Goal: Task Accomplishment & Management: Manage account settings

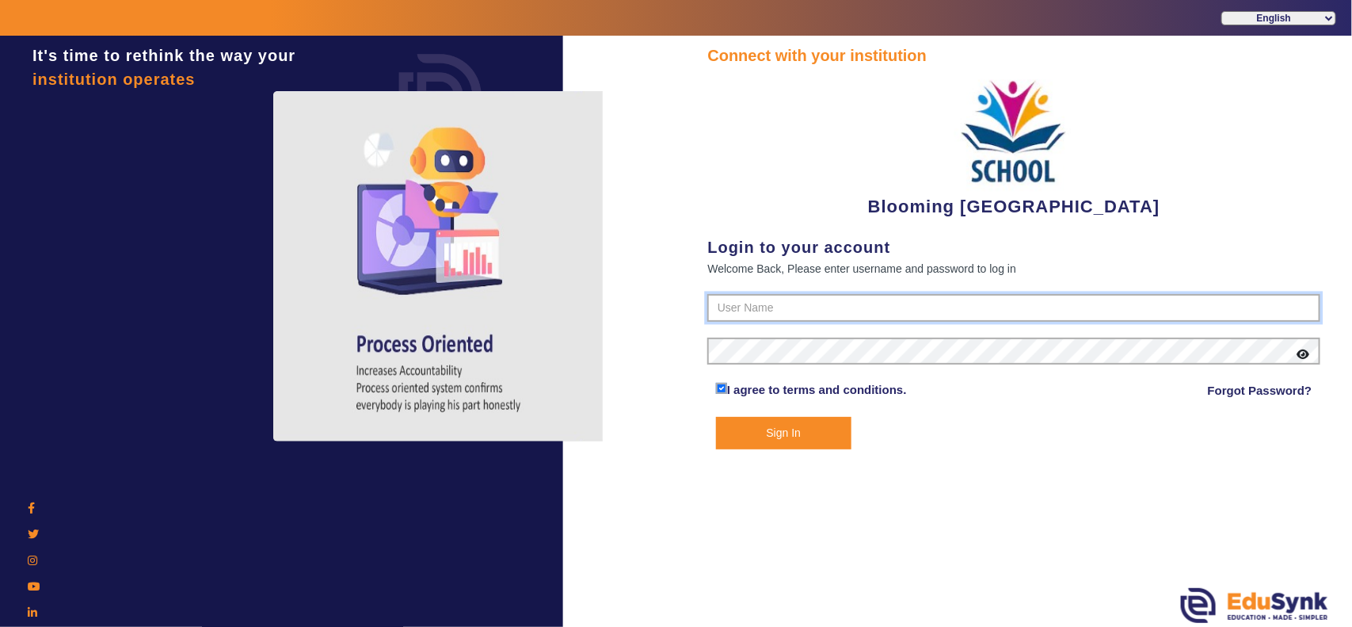
type input "4141419999"
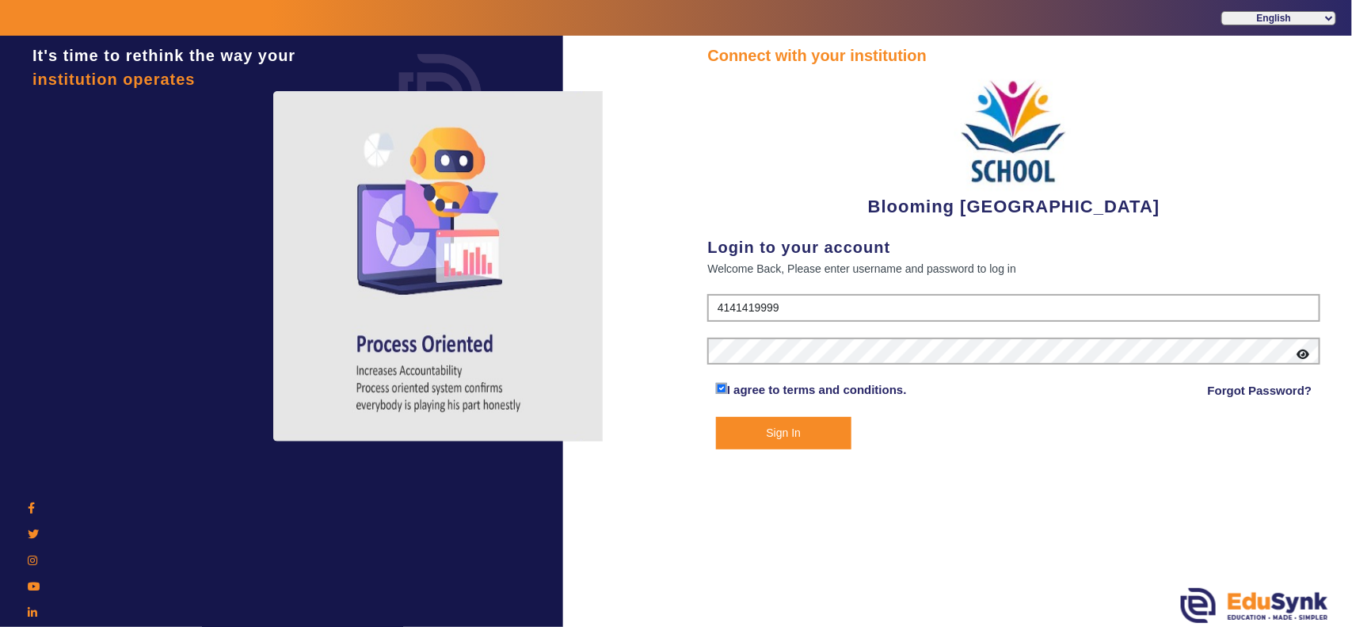
click at [777, 425] on button "Sign In" at bounding box center [783, 433] width 135 height 32
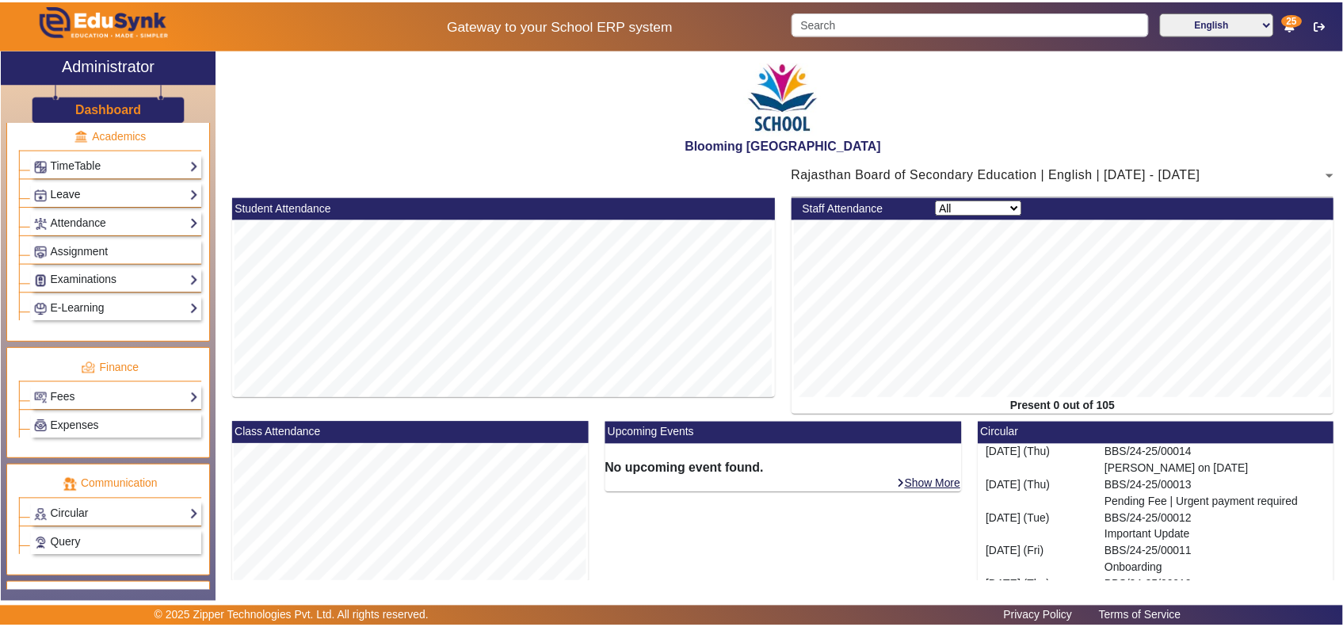
scroll to position [660, 0]
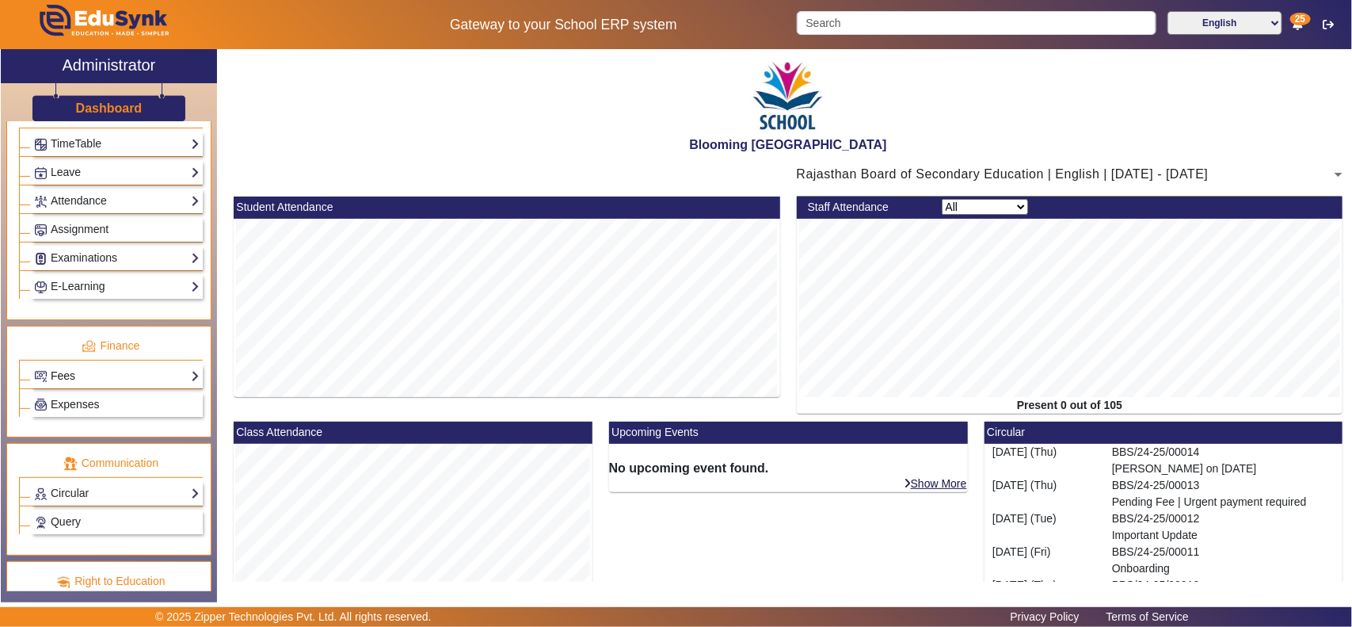
click at [95, 385] on link "Fees" at bounding box center [117, 376] width 166 height 18
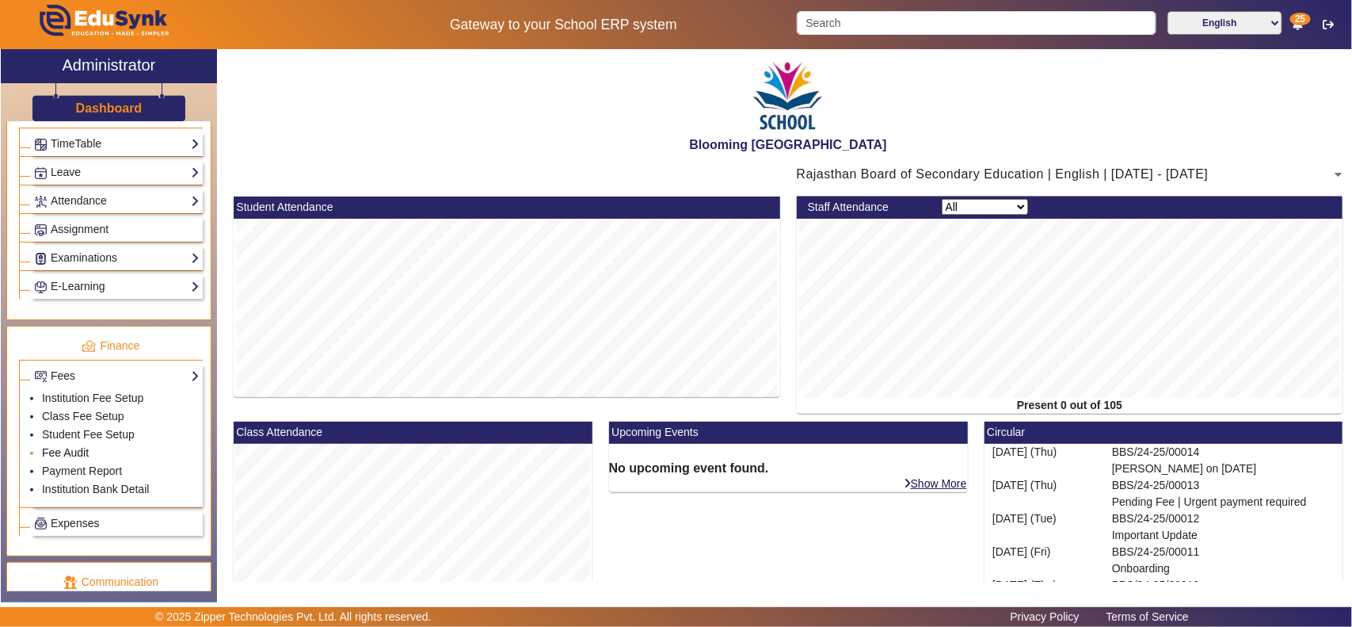
click at [69, 459] on link "Fee Audit" at bounding box center [65, 452] width 47 height 13
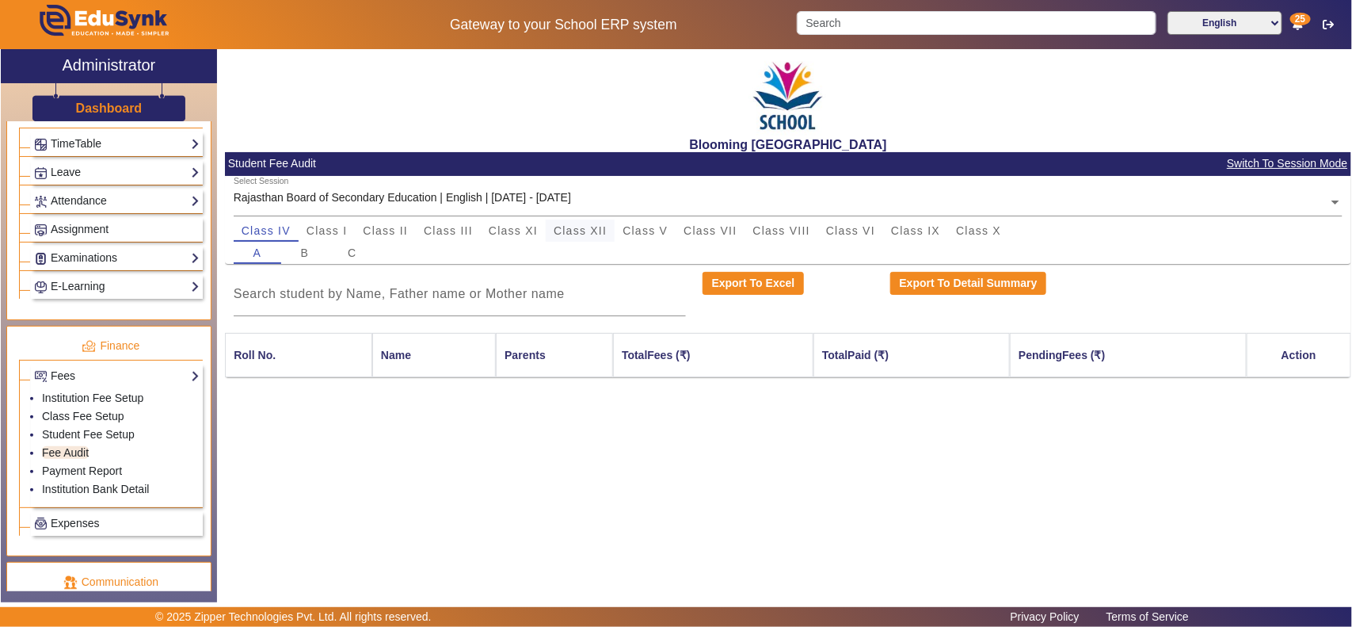
click at [587, 227] on span "Class XII" at bounding box center [580, 230] width 53 height 11
click at [646, 234] on span "Class V" at bounding box center [645, 230] width 45 height 11
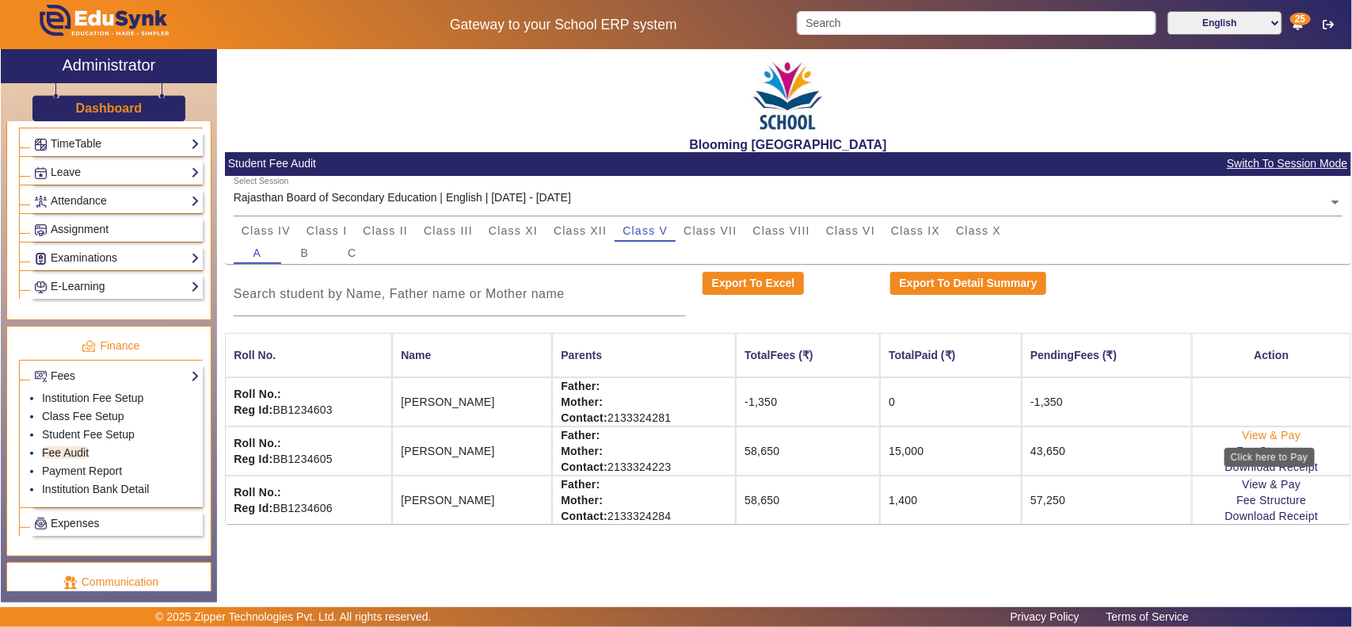
click at [1282, 434] on link "View & Pay" at bounding box center [1272, 435] width 59 height 13
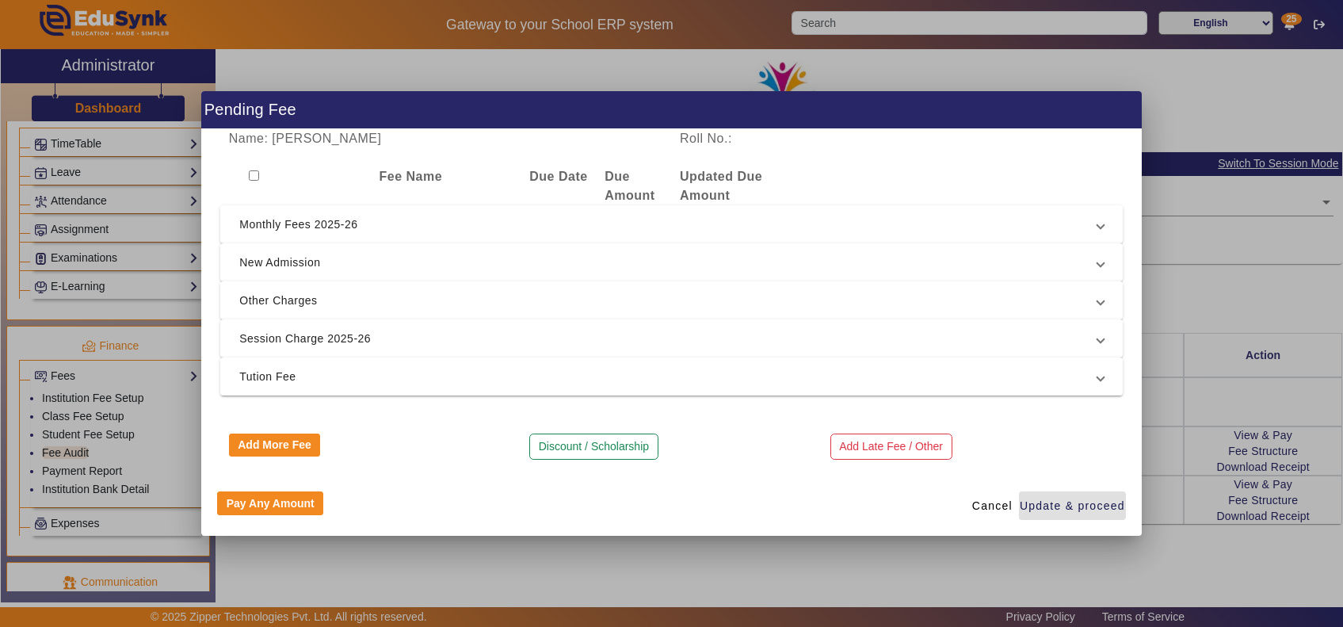
click at [269, 295] on span "Other Charges" at bounding box center [668, 300] width 858 height 19
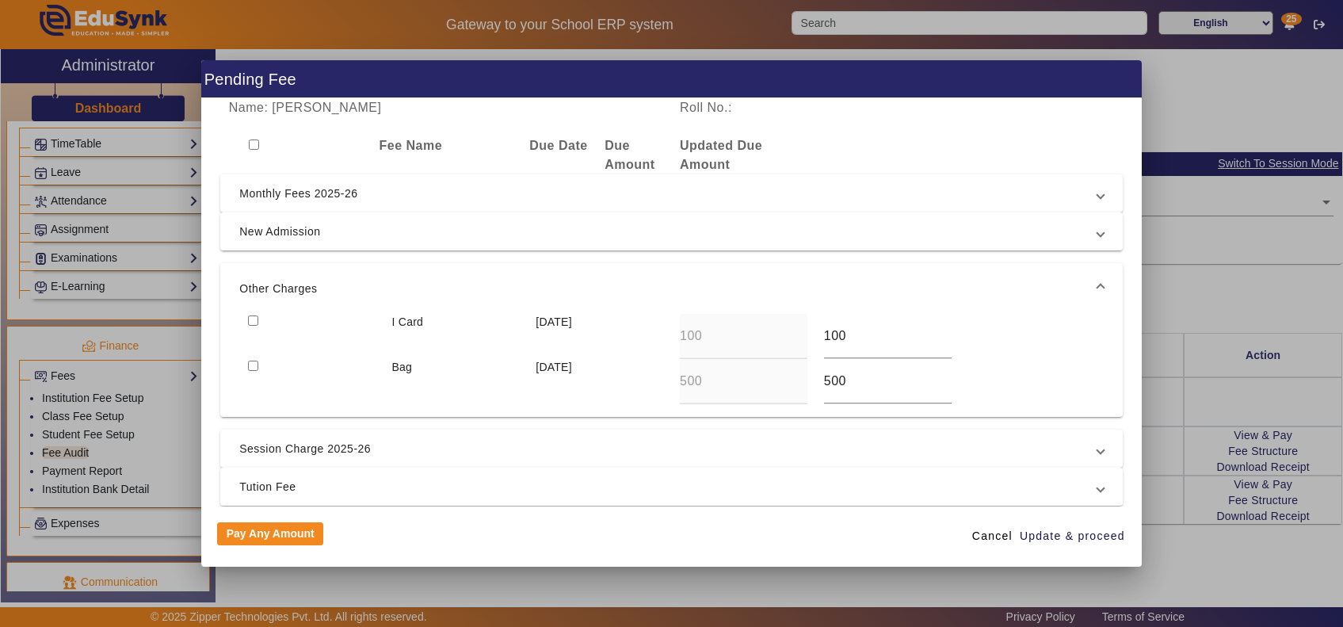
drag, startPoint x: 250, startPoint y: 317, endPoint x: 250, endPoint y: 326, distance: 8.8
click at [250, 318] on input "checkbox" at bounding box center [253, 320] width 10 height 10
checkbox input "true"
drag, startPoint x: 257, startPoint y: 366, endPoint x: 378, endPoint y: 387, distance: 122.2
click at [258, 366] on div at bounding box center [311, 381] width 144 height 45
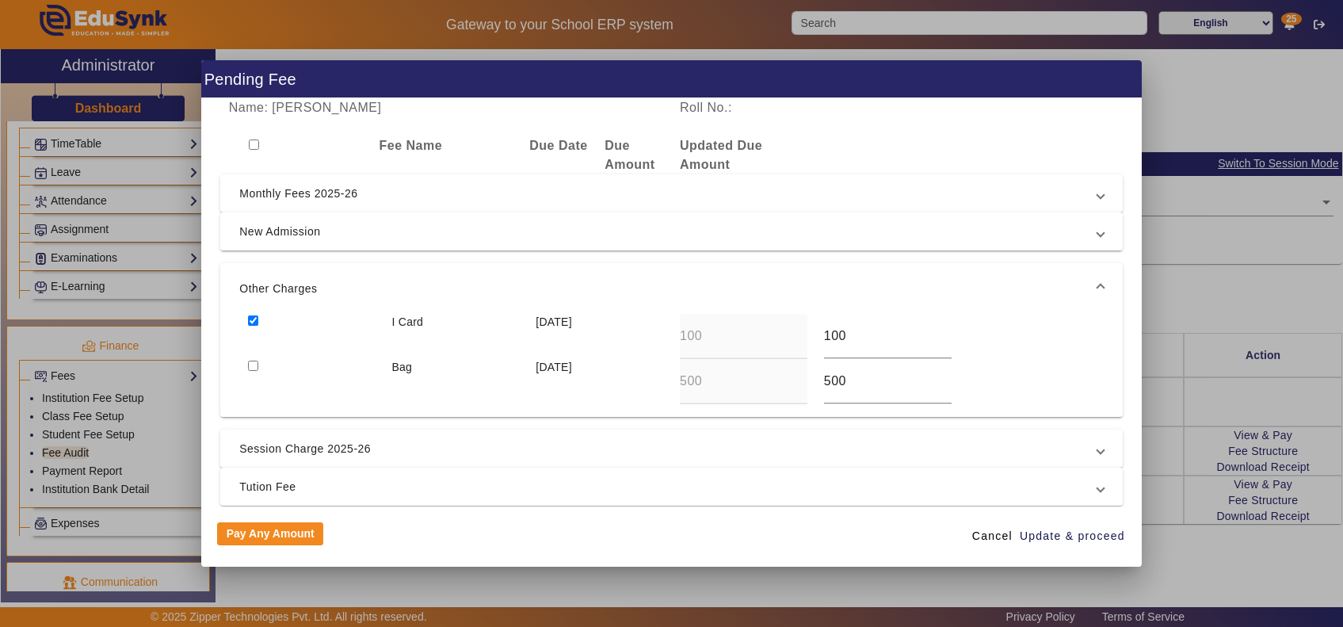
drag, startPoint x: 252, startPoint y: 366, endPoint x: 272, endPoint y: 371, distance: 20.4
click at [254, 366] on input "checkbox" at bounding box center [253, 365] width 10 height 10
checkbox input "true"
click at [1087, 543] on span "Update & proceed" at bounding box center [1072, 536] width 105 height 17
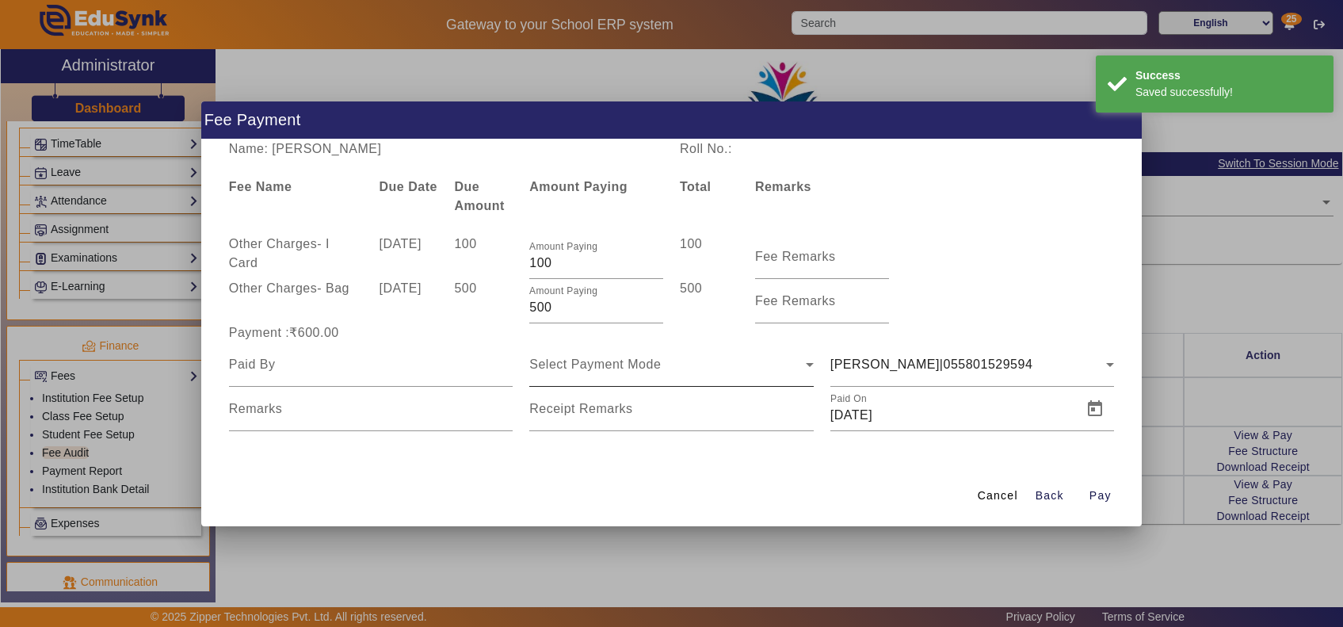
click at [632, 361] on span "Select Payment Mode" at bounding box center [595, 363] width 132 height 13
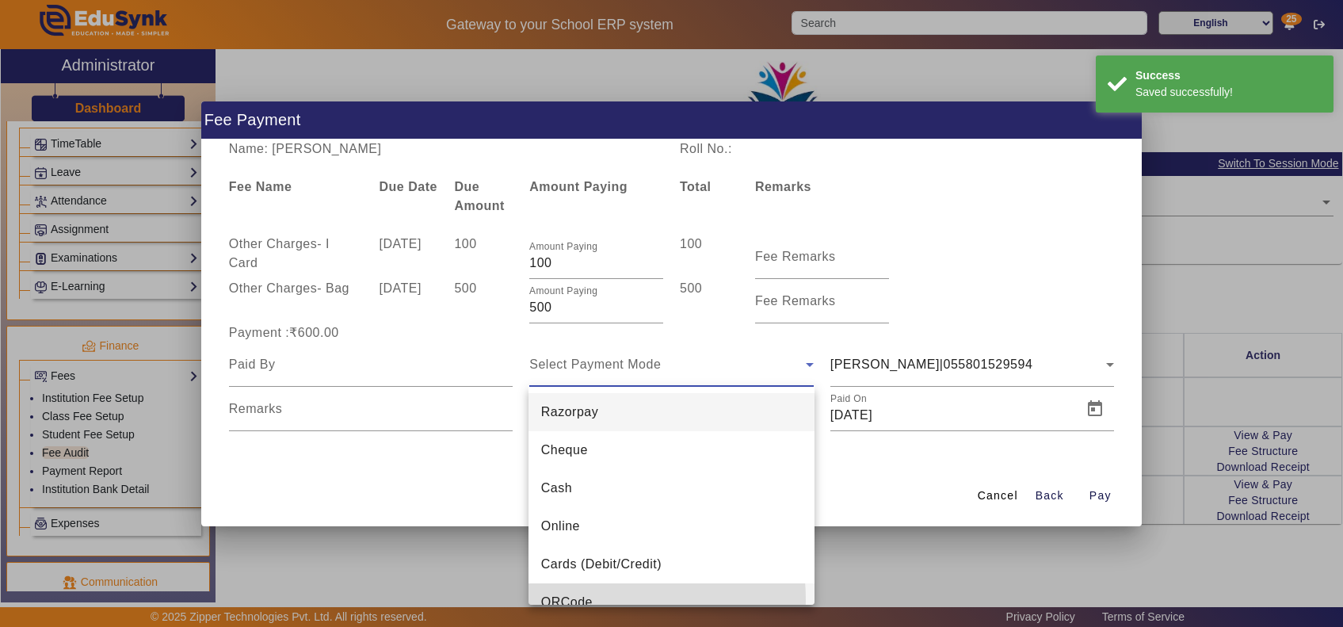
click at [587, 600] on span "QRCode" at bounding box center [566, 602] width 51 height 19
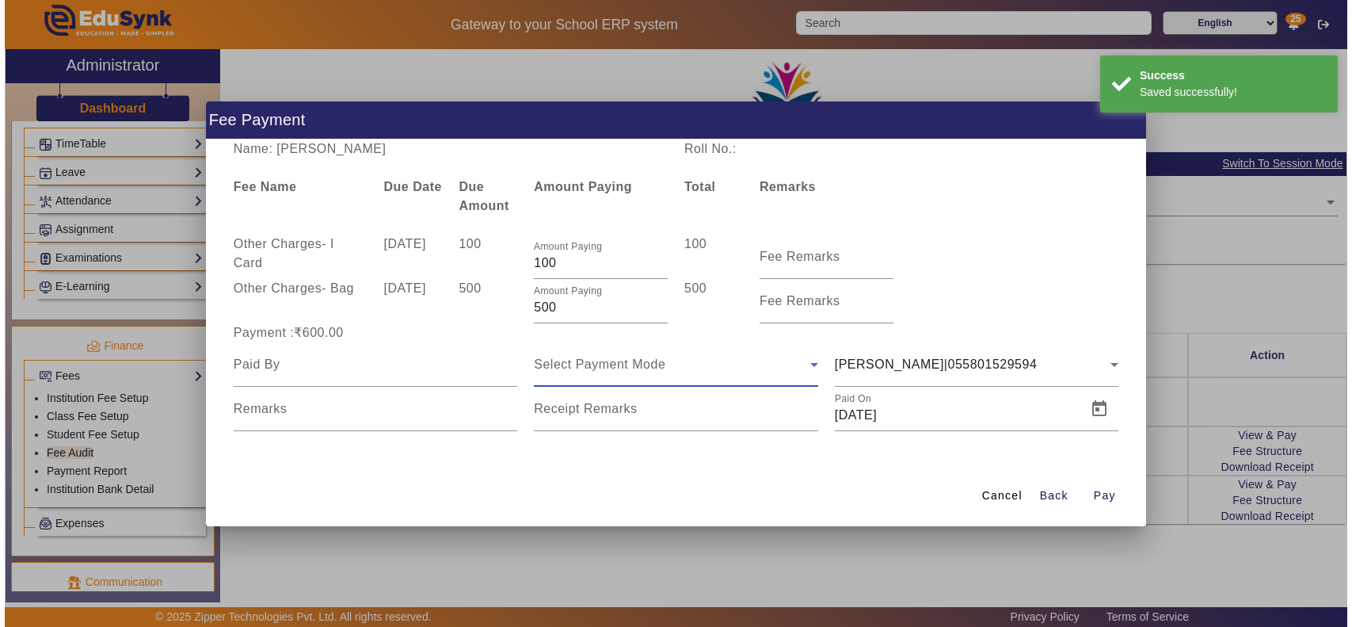
scroll to position [17, 0]
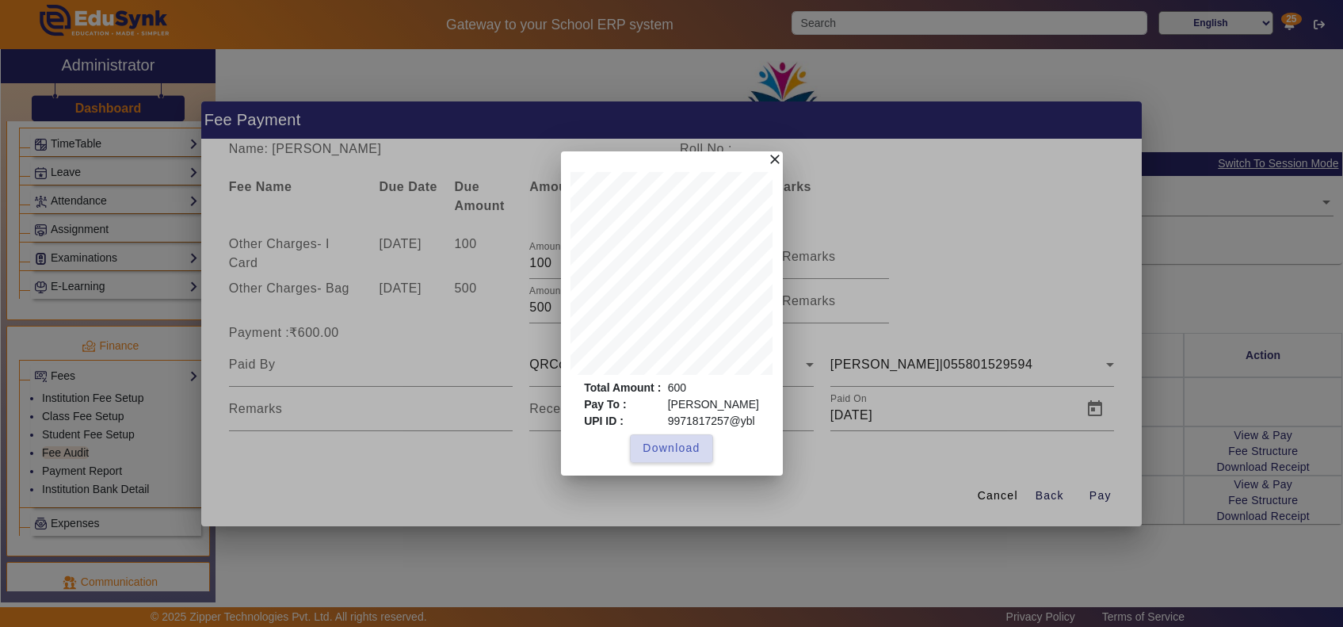
click at [685, 449] on span "Download" at bounding box center [670, 448] width 57 height 17
click at [1012, 496] on div at bounding box center [671, 313] width 1343 height 627
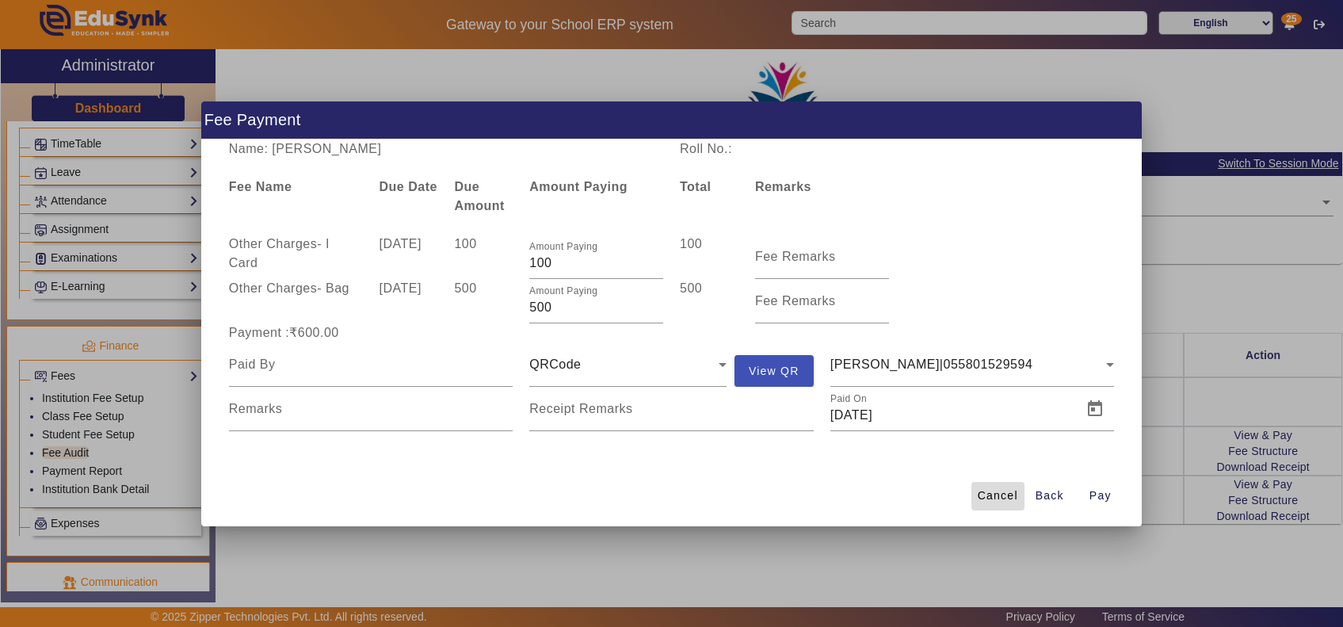
click at [1006, 493] on span "Cancel" at bounding box center [998, 495] width 40 height 17
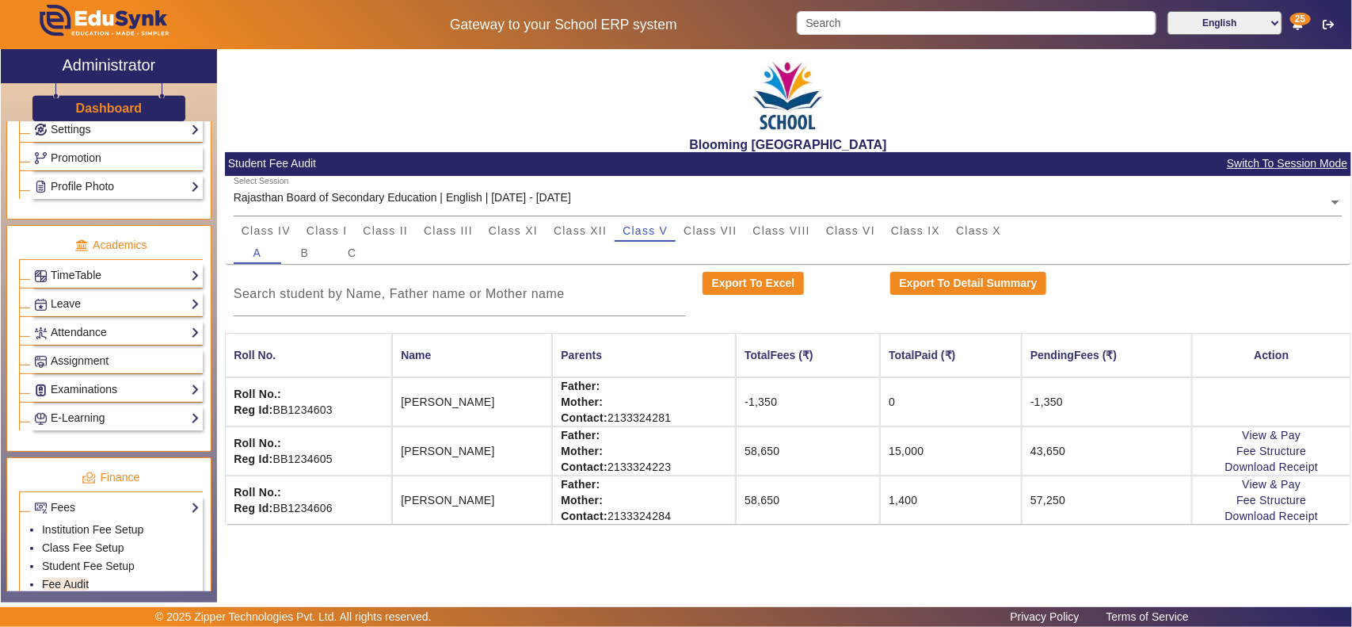
scroll to position [165, 0]
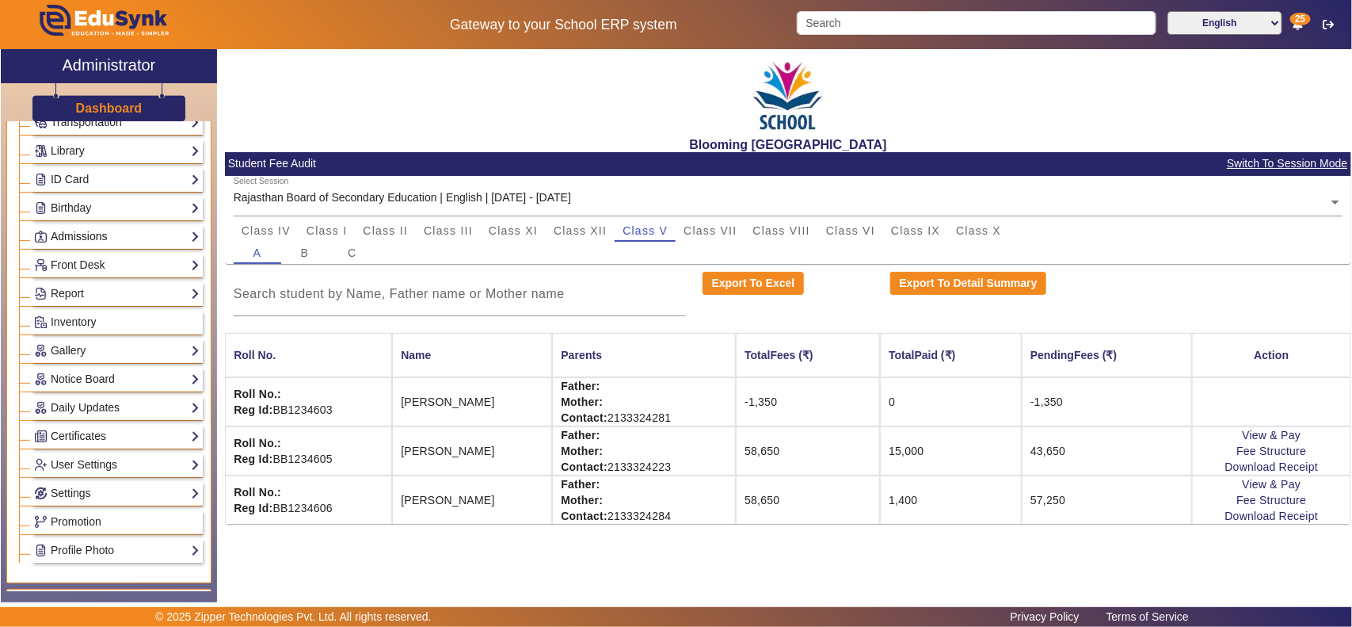
click at [104, 240] on link "Admissions" at bounding box center [117, 236] width 166 height 18
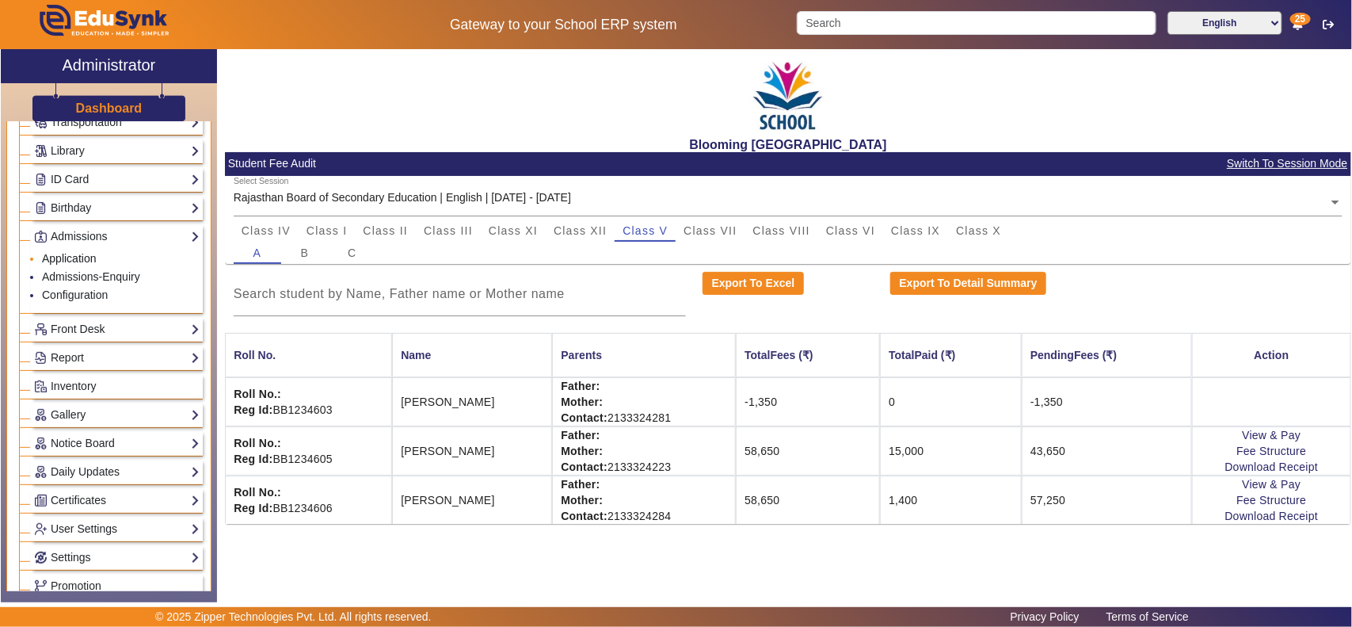
click at [90, 263] on link "Application" at bounding box center [69, 258] width 55 height 13
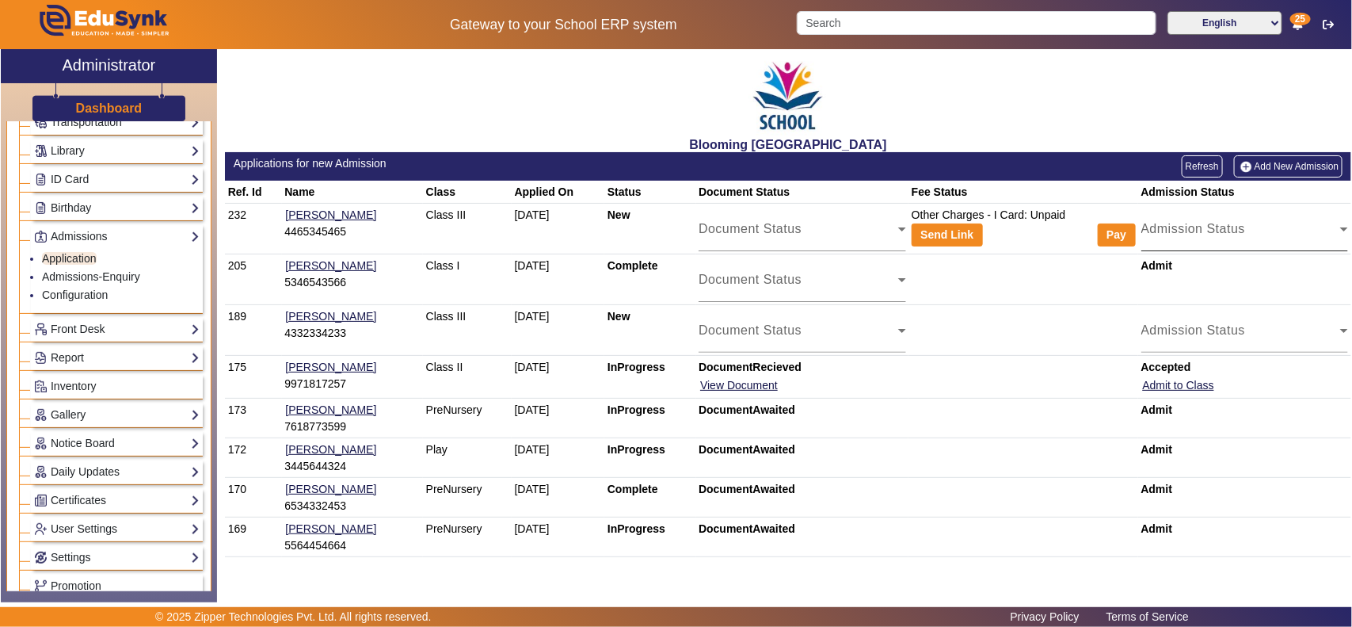
click at [1216, 239] on span "Admission Status" at bounding box center [1242, 235] width 200 height 19
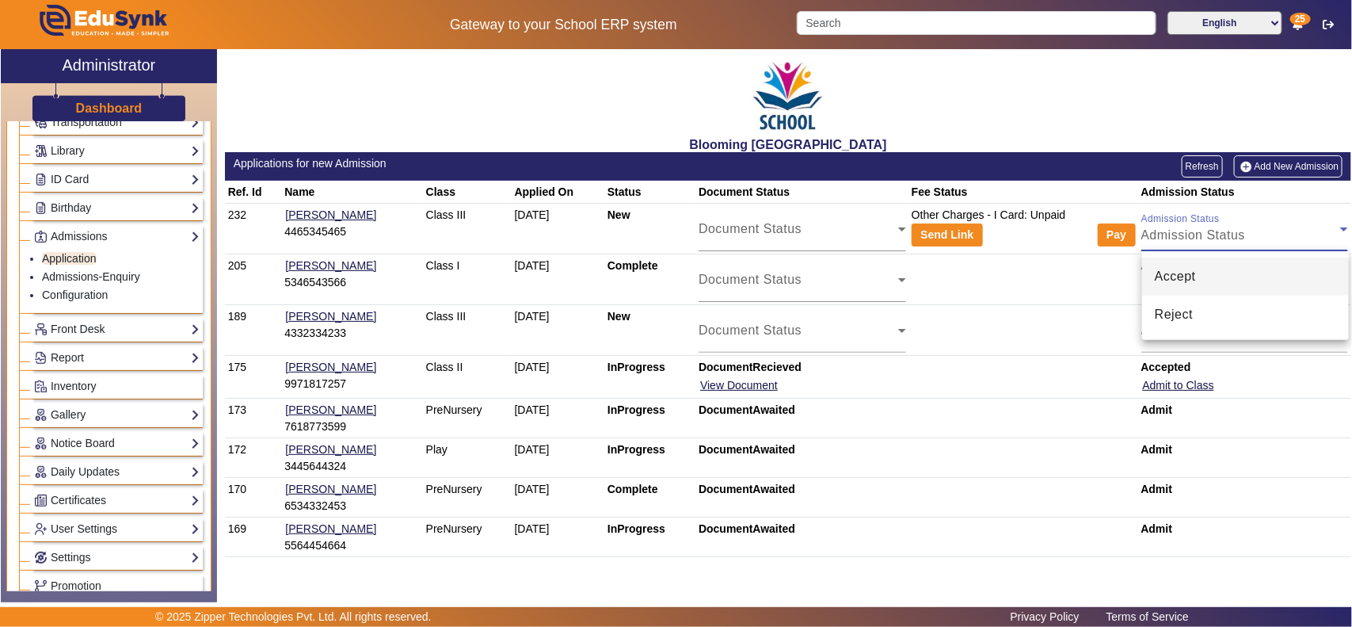
click at [1191, 275] on span "Accept" at bounding box center [1175, 276] width 41 height 19
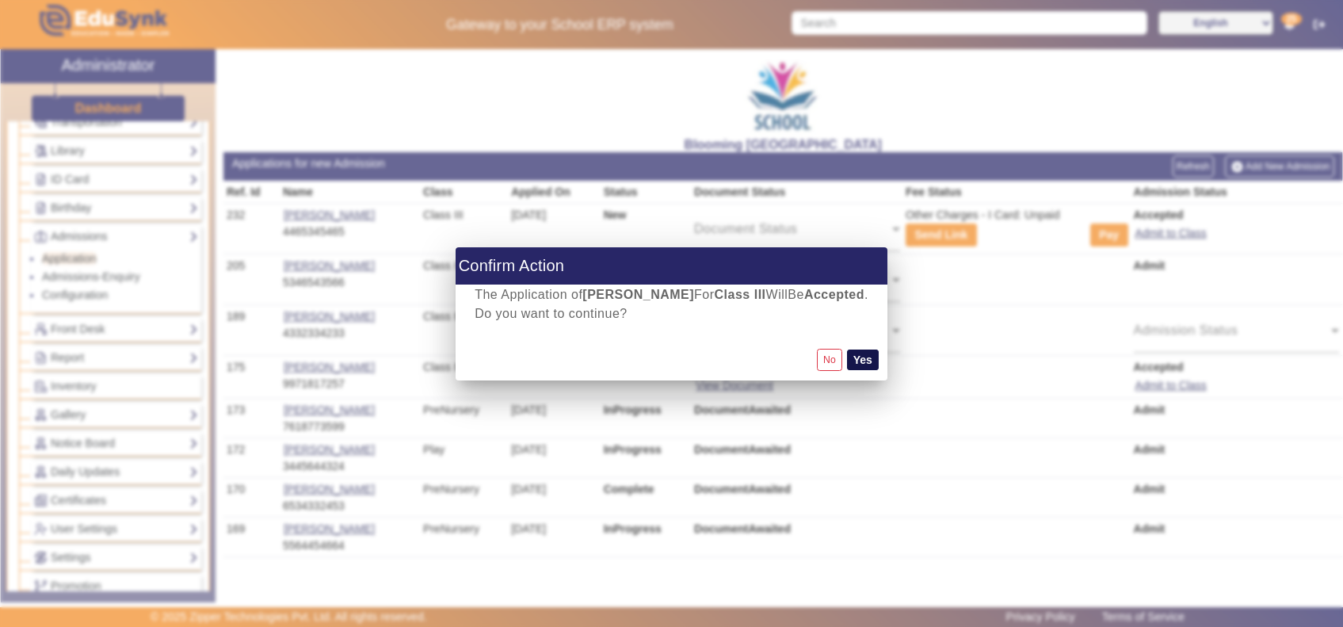
click at [871, 359] on button "Yes" at bounding box center [863, 359] width 32 height 21
